Goal: Information Seeking & Learning: Learn about a topic

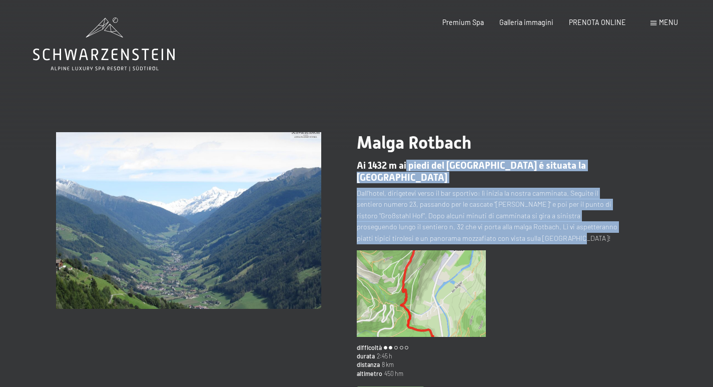
drag, startPoint x: 487, startPoint y: 229, endPoint x: 380, endPoint y: 147, distance: 134.6
click at [405, 158] on div "Malga Rotbach Ai 1432 m ai piedi del Sasso Nero é situata la malga Rotbach Dall…" at bounding box center [507, 279] width 301 height 295
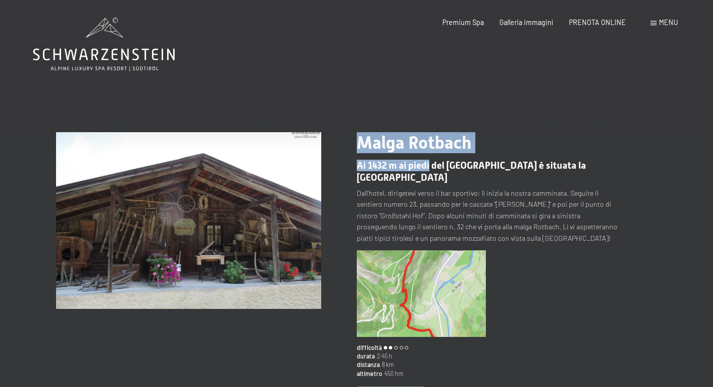
drag, startPoint x: 359, startPoint y: 141, endPoint x: 435, endPoint y: 168, distance: 80.3
click at [430, 165] on div "Malga Rotbach Ai 1432 m ai piedi del Sasso Nero é situata la malga Rotbach" at bounding box center [489, 157] width 265 height 51
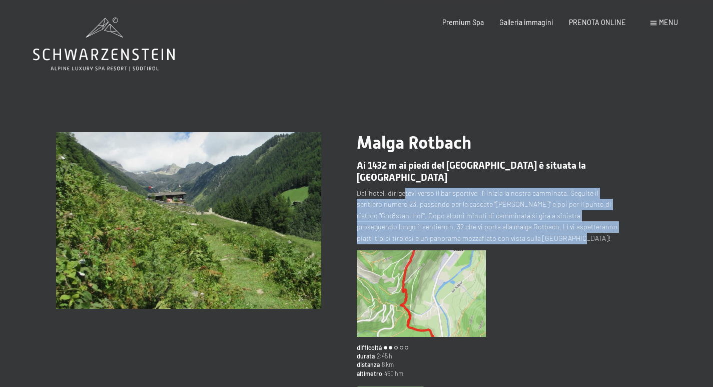
drag, startPoint x: 477, startPoint y: 226, endPoint x: 392, endPoint y: 165, distance: 103.9
click at [397, 170] on div "Malga Rotbach Ai 1432 m ai piedi del Sasso Nero é situata la malga Rotbach Dall…" at bounding box center [507, 279] width 301 height 295
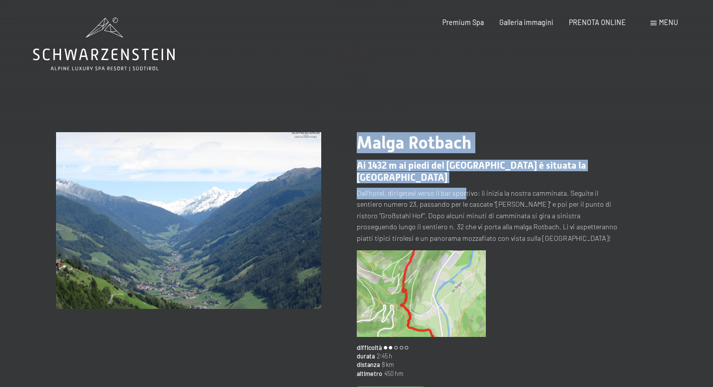
drag, startPoint x: 360, startPoint y: 140, endPoint x: 464, endPoint y: 177, distance: 110.2
click at [464, 177] on div "Malga Rotbach Ai 1432 m ai piedi del Sasso Nero é situata la malga Rotbach Dall…" at bounding box center [507, 279] width 301 height 295
click at [262, 232] on img at bounding box center [188, 220] width 265 height 177
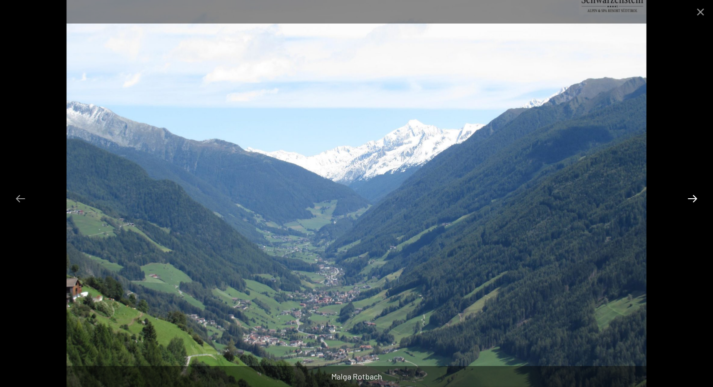
click at [694, 197] on button "Next slide" at bounding box center [692, 199] width 21 height 20
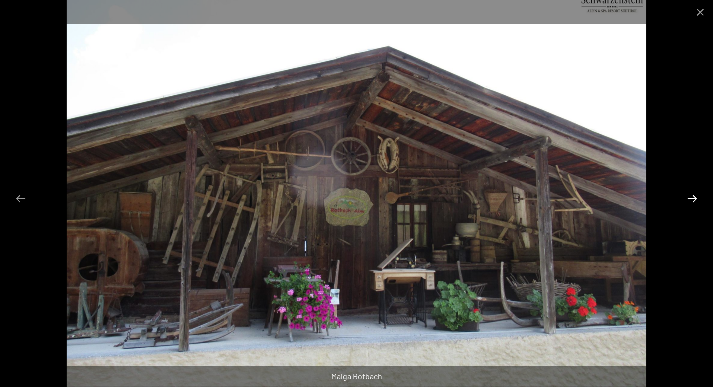
click at [687, 197] on button "Next slide" at bounding box center [692, 199] width 21 height 20
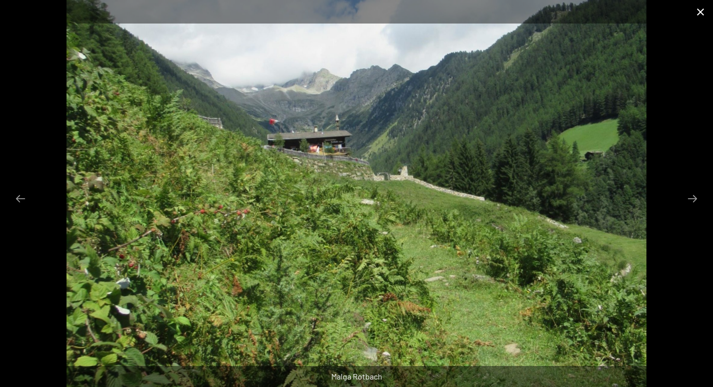
click at [701, 14] on button "Close gallery" at bounding box center [700, 12] width 25 height 24
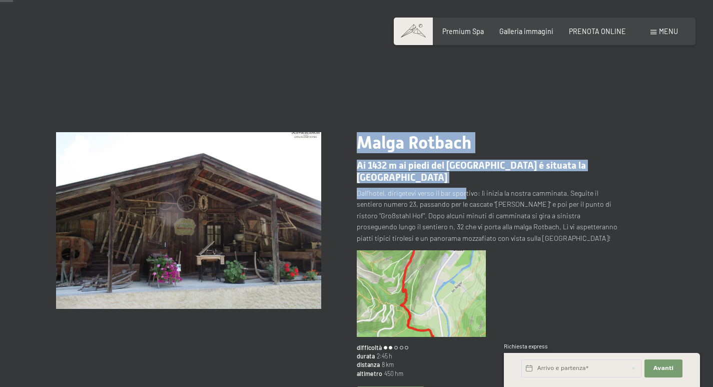
scroll to position [50, 0]
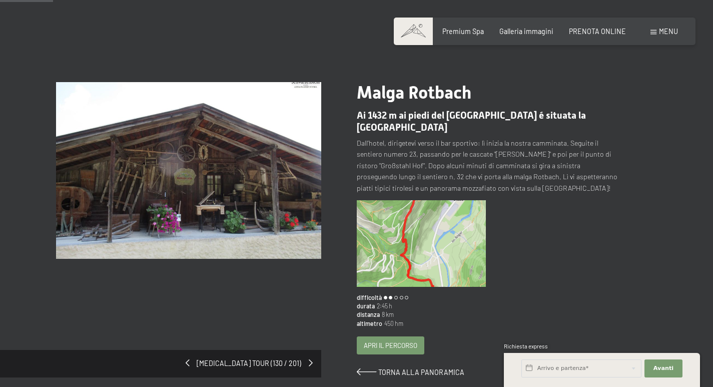
click at [398, 341] on span "Apri il percorso" at bounding box center [391, 345] width 54 height 9
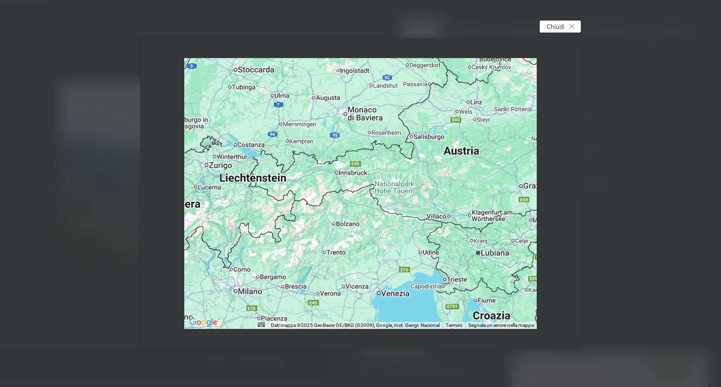
click at [561, 29] on span "Chiudi" at bounding box center [556, 26] width 18 height 9
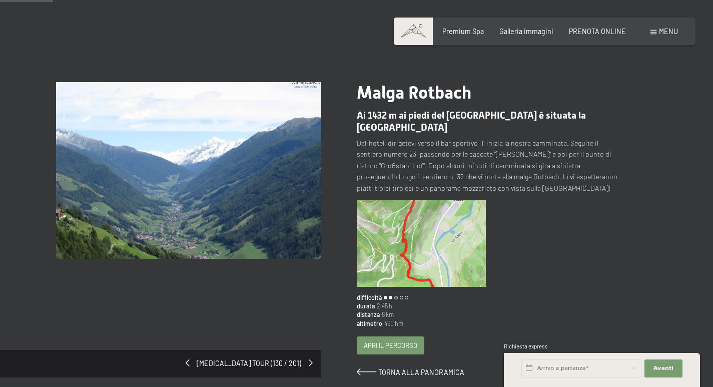
click at [449, 236] on img at bounding box center [422, 243] width 130 height 86
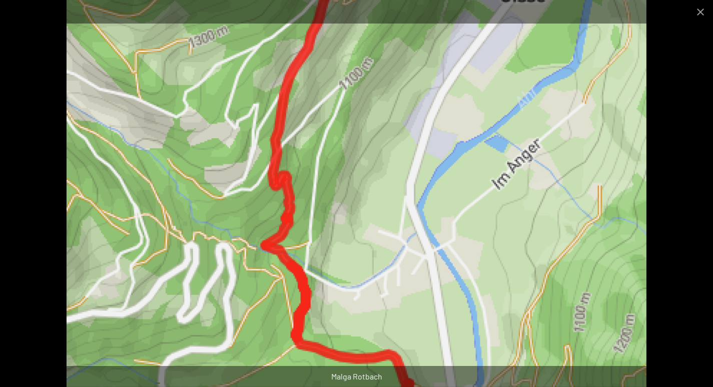
scroll to position [0, 0]
click at [704, 11] on button "Close gallery" at bounding box center [700, 12] width 25 height 24
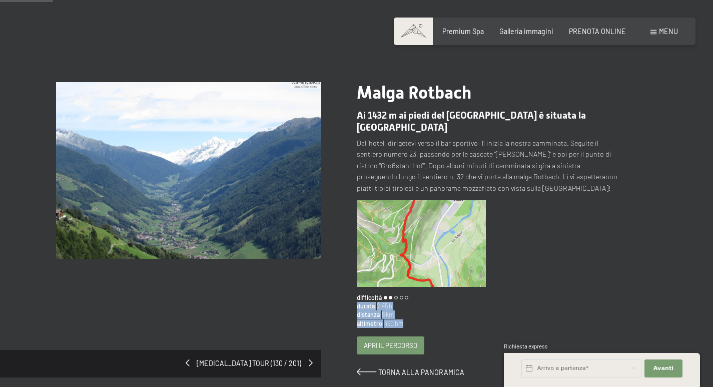
drag, startPoint x: 412, startPoint y: 313, endPoint x: 359, endPoint y: 287, distance: 59.8
click at [355, 291] on div "cambia tour (130 / 201) slide 2 of 3 Malga Rotbach Ai 1432 m ai piedi del Sasso…" at bounding box center [356, 229] width 601 height 295
drag, startPoint x: 354, startPoint y: 282, endPoint x: 390, endPoint y: 287, distance: 35.8
click at [390, 287] on div "cambia tour (130 / 201) slide 2 of 3 Malga Rotbach Ai 1432 m ai piedi del Sasso…" at bounding box center [356, 229] width 601 height 295
